Goal: Task Accomplishment & Management: Manage account settings

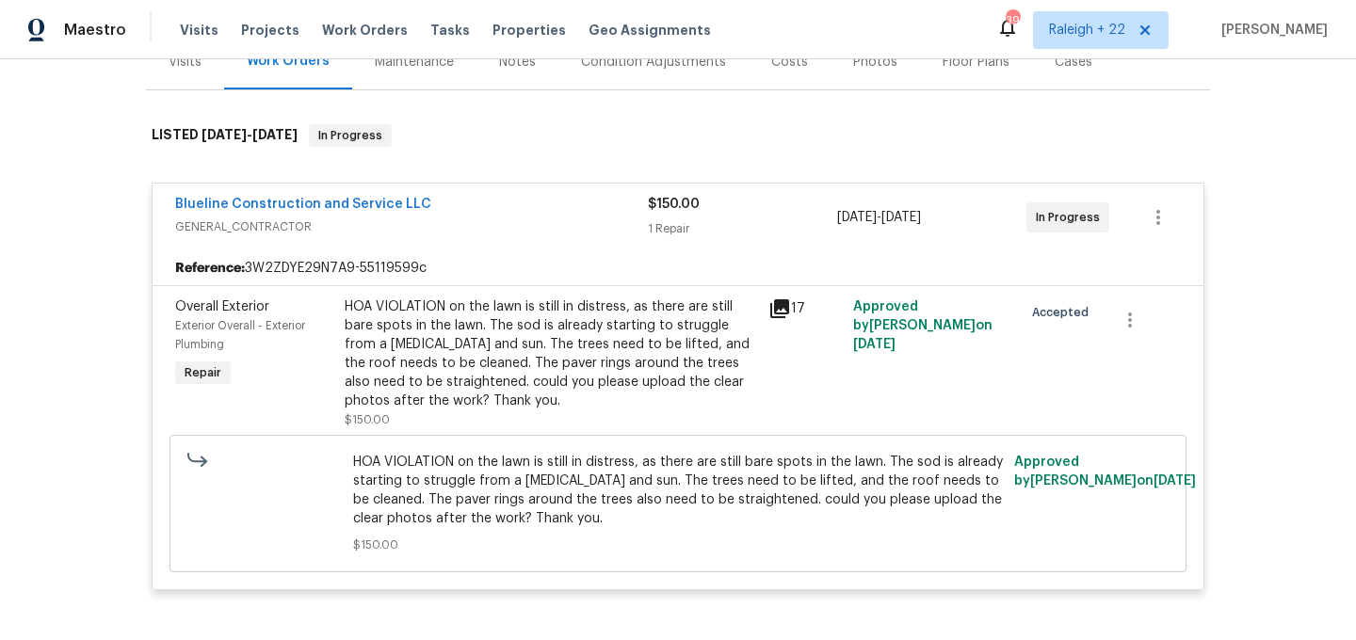
scroll to position [256, 0]
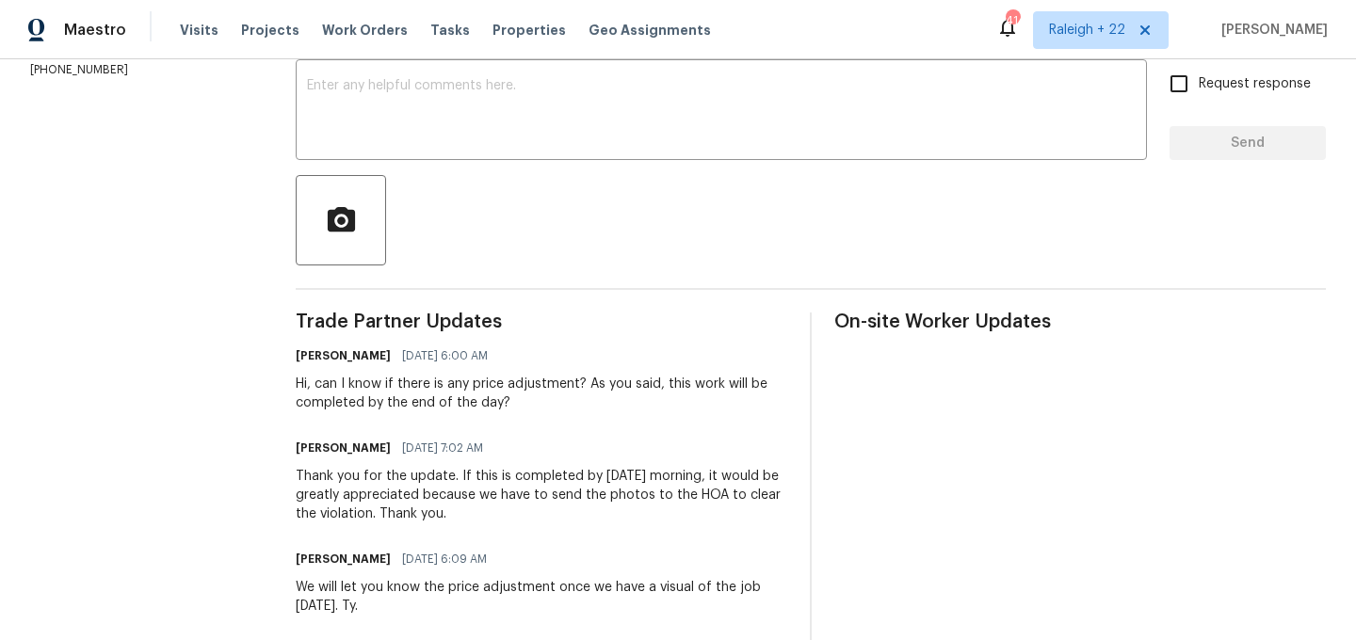
scroll to position [328, 0]
